Goal: Task Accomplishment & Management: Manage account settings

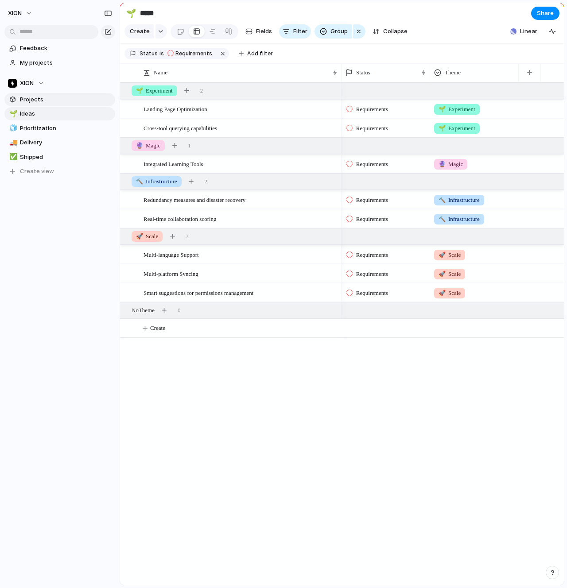
click at [35, 103] on span "Projects" at bounding box center [66, 99] width 92 height 9
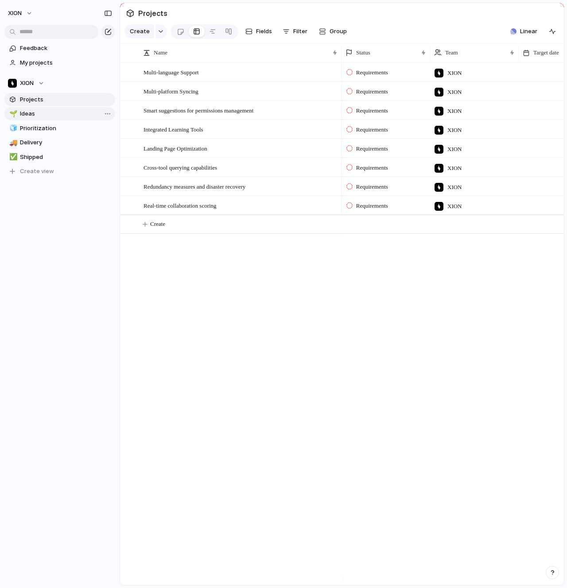
click at [26, 116] on span "Ideas" at bounding box center [66, 113] width 92 height 9
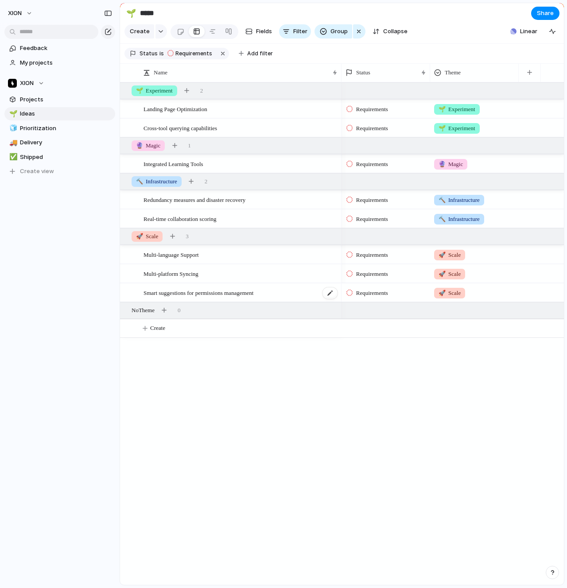
click at [155, 298] on span "Smart suggestions for permissions management" at bounding box center [199, 293] width 110 height 10
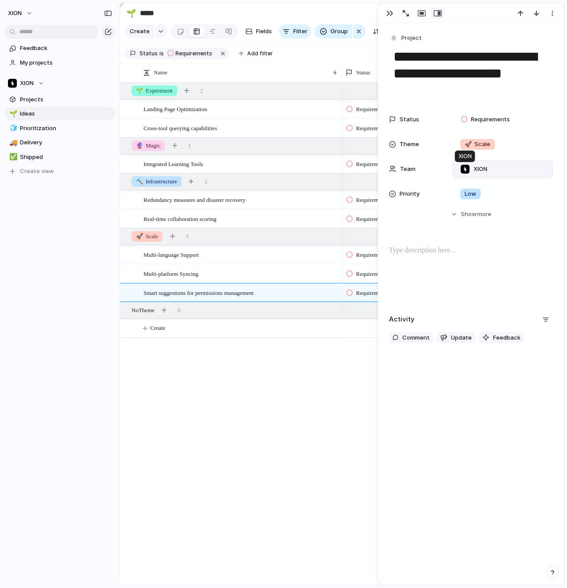
click at [469, 165] on div at bounding box center [465, 169] width 10 height 10
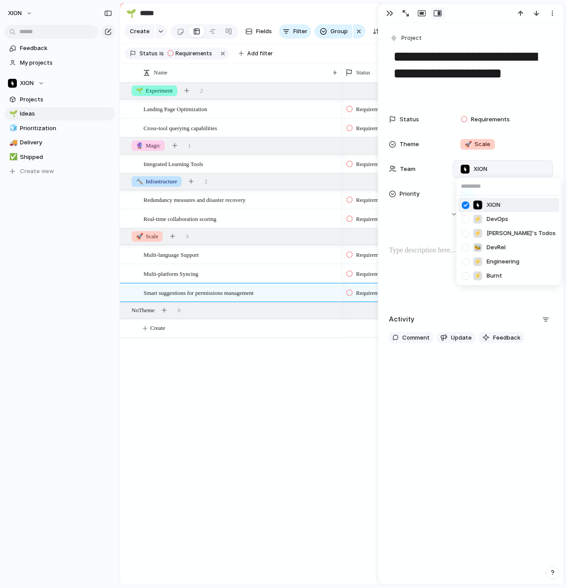
click at [469, 165] on div "XION ⚡ DevOps ⚡ [PERSON_NAME]'s Todos 🐝 DevRel ⚡ Engineering ⚡ Burnt" at bounding box center [283, 294] width 567 height 588
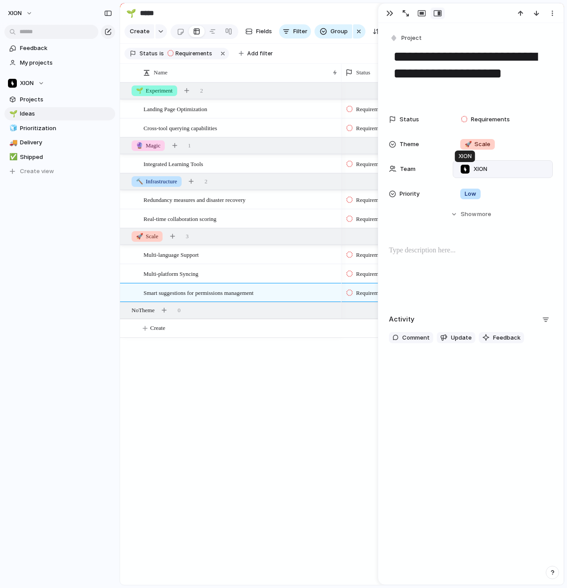
click at [469, 165] on div at bounding box center [465, 169] width 10 height 10
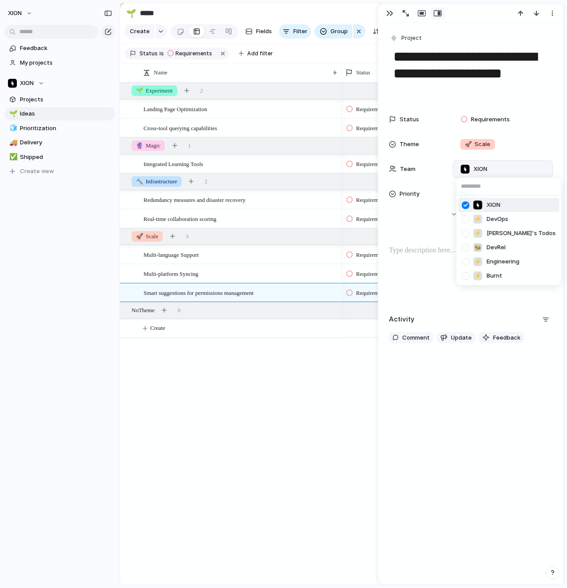
click at [469, 165] on div "XION ⚡ DevOps ⚡ [PERSON_NAME]'s Todos 🐝 DevRel ⚡ Engineering ⚡ Burnt" at bounding box center [283, 294] width 567 height 588
click at [59, 350] on div "XION Feedback My projects XION Projects 🌱 Ideas 🧊 Prioritization 🚚 Delivery ✅ S…" at bounding box center [60, 294] width 120 height 588
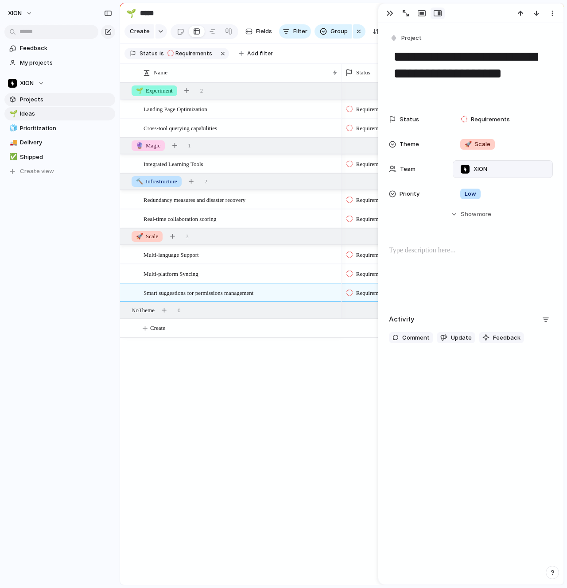
click at [39, 98] on span "Projects" at bounding box center [66, 99] width 92 height 9
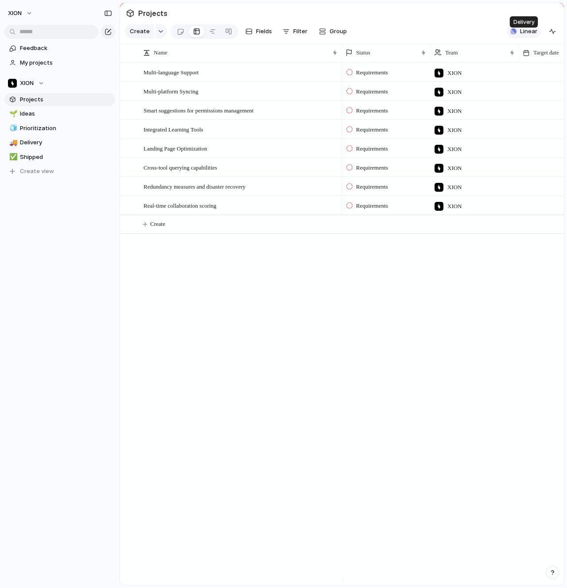
click at [523, 36] on span "Linear" at bounding box center [528, 31] width 17 height 9
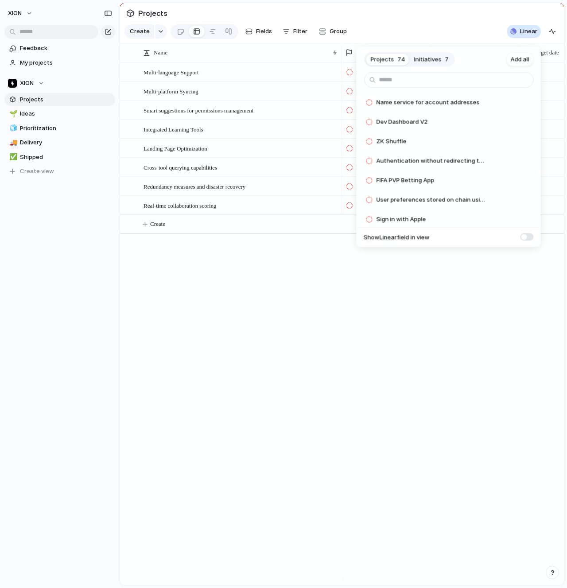
click at [419, 56] on span "Initiatives" at bounding box center [427, 59] width 27 height 9
click at [338, 319] on div "Projects 74 Initiatives 7 Add all Identify how to serve both "Pro" and "Basic" …" at bounding box center [283, 294] width 567 height 588
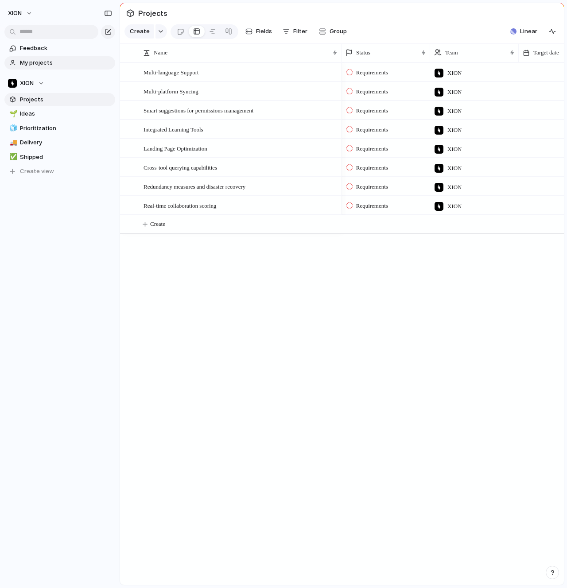
click at [51, 65] on span "My projects" at bounding box center [66, 62] width 92 height 9
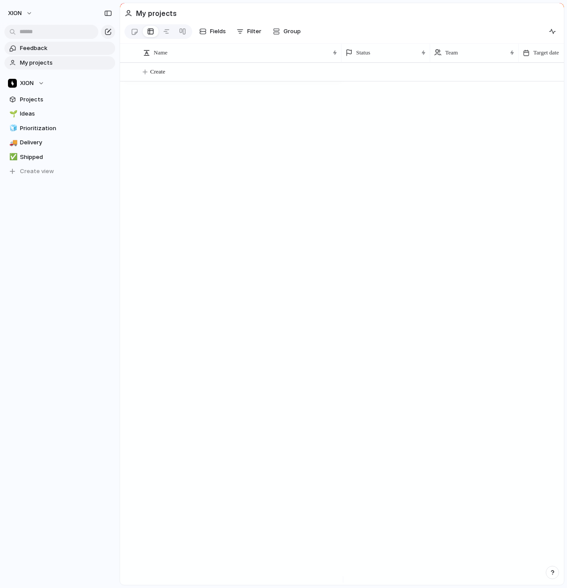
click at [36, 44] on span "Feedback" at bounding box center [66, 48] width 92 height 9
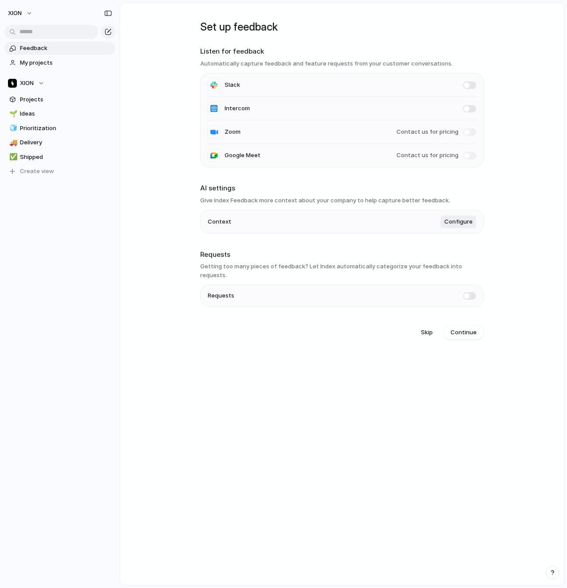
click at [162, 148] on main "Set up feedback Listen for feedback Automatically capture feedback and feature …" at bounding box center [342, 294] width 445 height 583
click at [16, 165] on button "Create view" at bounding box center [59, 171] width 111 height 13
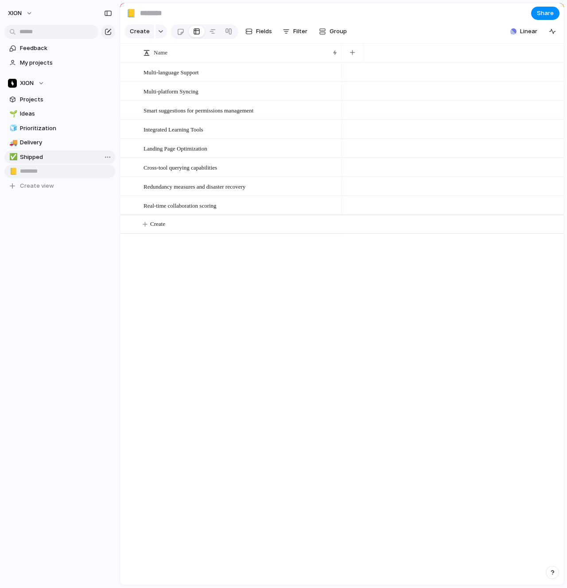
click at [46, 159] on span "Shipped" at bounding box center [66, 157] width 92 height 9
type input "*******"
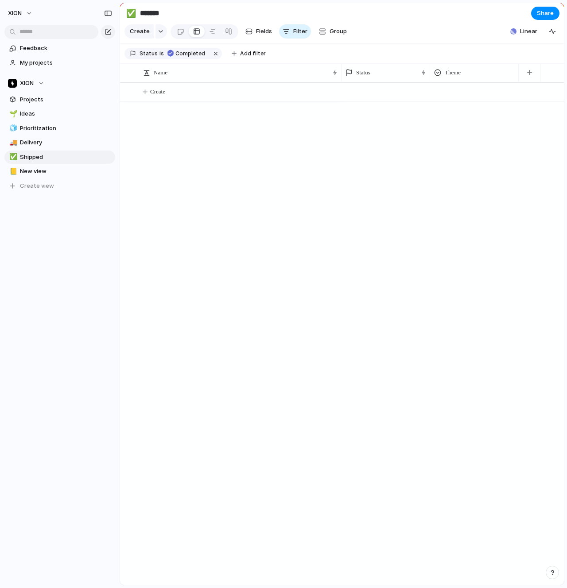
click at [268, 187] on div "Create" at bounding box center [342, 333] width 444 height 503
click at [12, 11] on span "XION" at bounding box center [15, 13] width 14 height 9
click at [31, 79] on span "Sign out" at bounding box center [31, 75] width 23 height 9
